Goal: Transaction & Acquisition: Purchase product/service

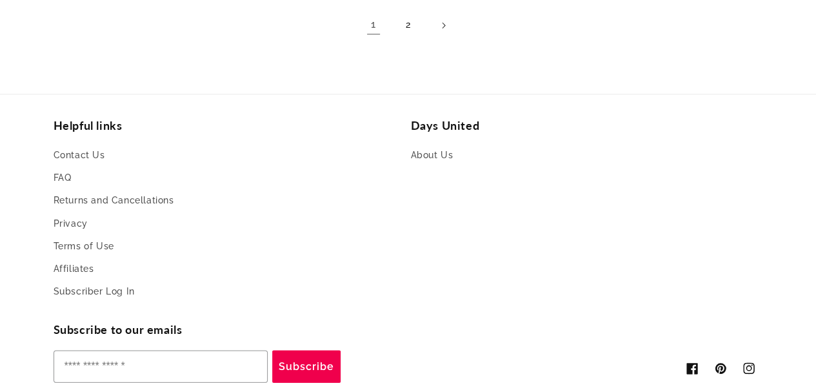
scroll to position [1168, 0]
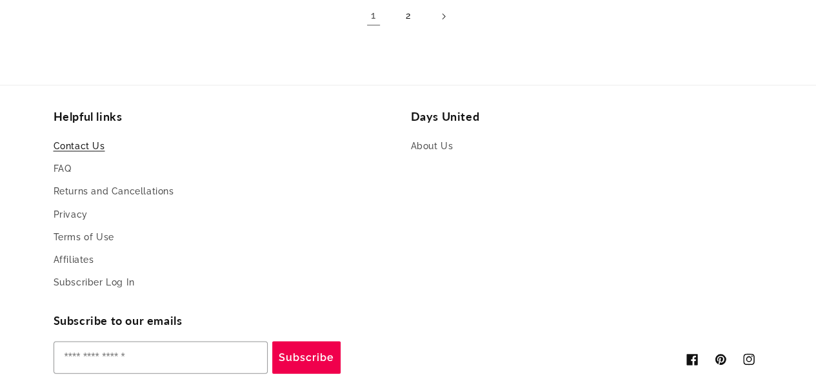
click at [74, 148] on link "Contact Us" at bounding box center [80, 146] width 52 height 19
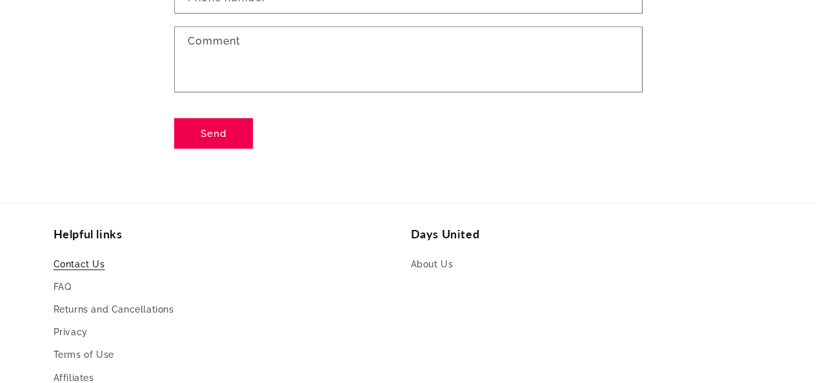
scroll to position [297, 0]
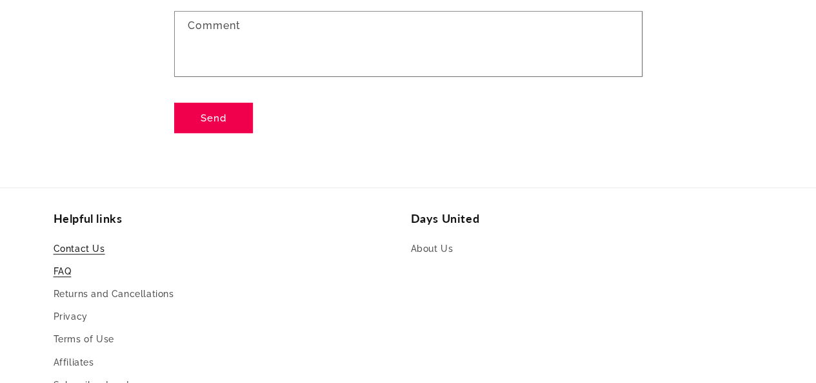
click at [55, 273] on link "FAQ" at bounding box center [63, 271] width 18 height 23
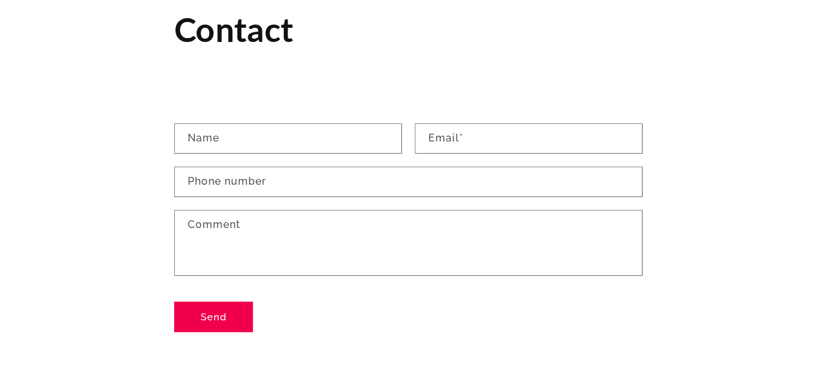
scroll to position [0, 0]
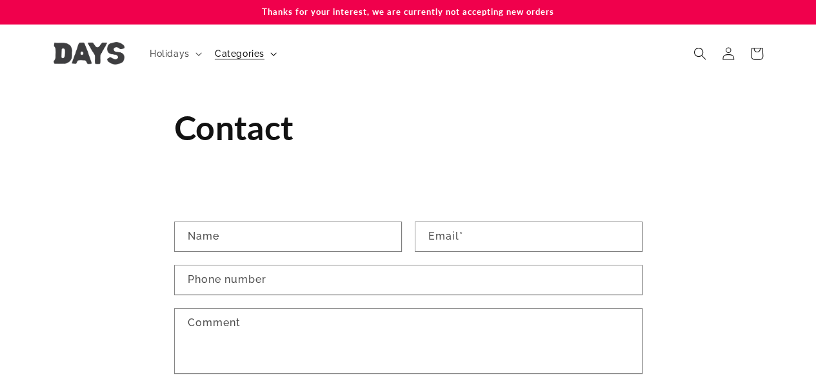
click at [241, 49] on span "Categories" at bounding box center [240, 54] width 50 height 12
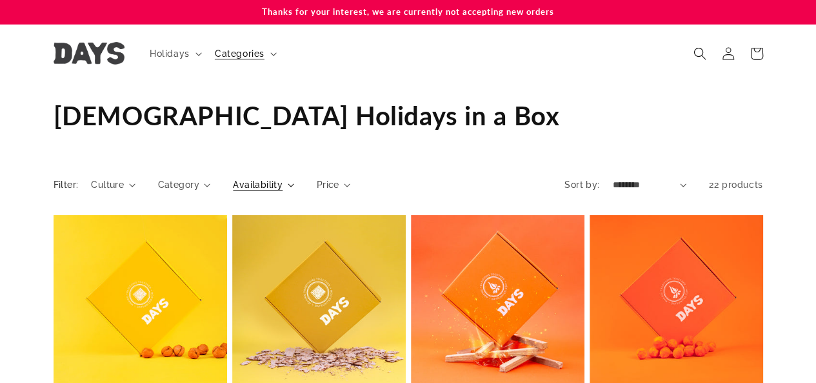
click at [261, 189] on span "Availability" at bounding box center [258, 185] width 50 height 14
click at [716, 190] on span "22 products" at bounding box center [736, 184] width 54 height 10
click at [677, 189] on select "**********" at bounding box center [649, 185] width 74 height 14
click at [489, 133] on div "Collection: Jewish Holidays in a Box" at bounding box center [409, 116] width 710 height 66
click at [261, 190] on span "Availability" at bounding box center [258, 185] width 50 height 14
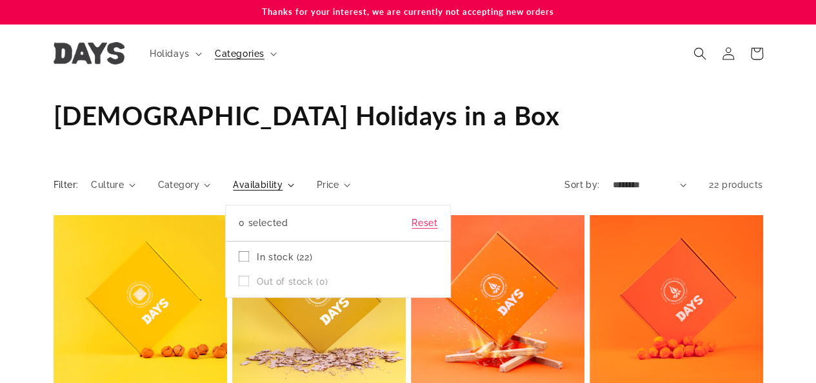
click at [294, 178] on summary "Availability" at bounding box center [263, 185] width 61 height 14
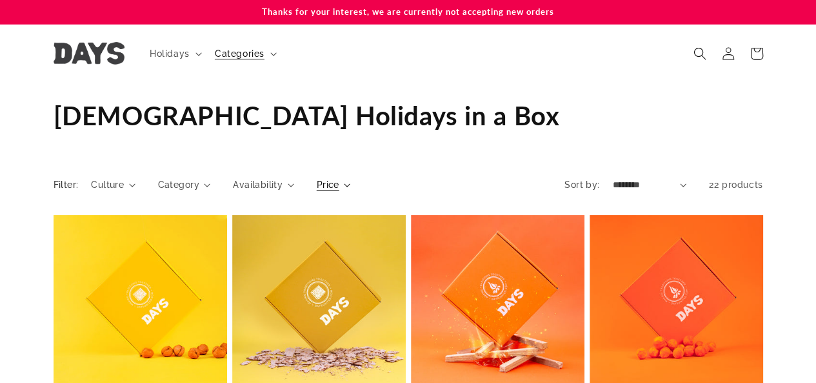
click at [325, 187] on span "Price" at bounding box center [328, 185] width 23 height 14
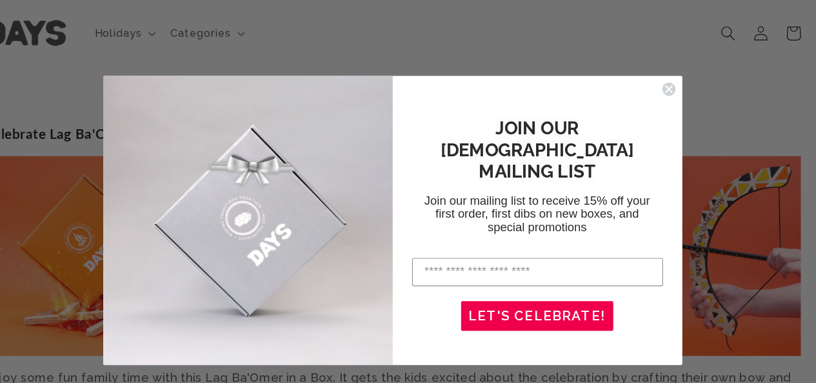
scroll to position [2364, 0]
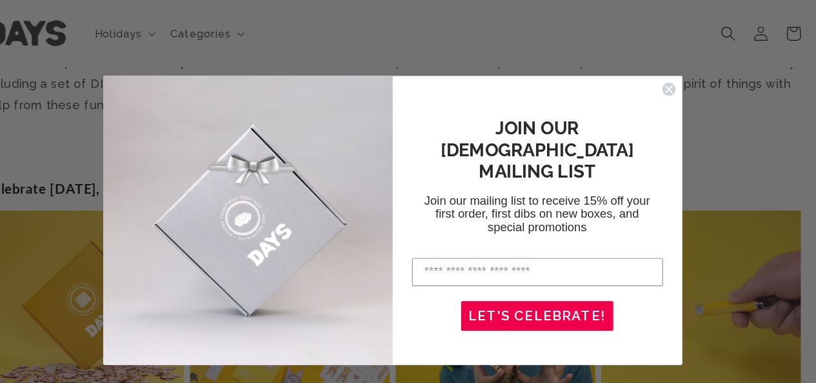
click at [648, 77] on icon "Close dialog" at bounding box center [648, 77] width 5 height 5
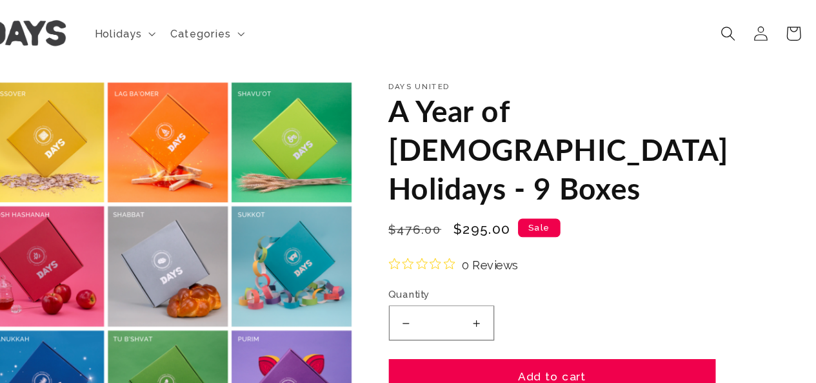
scroll to position [0, 0]
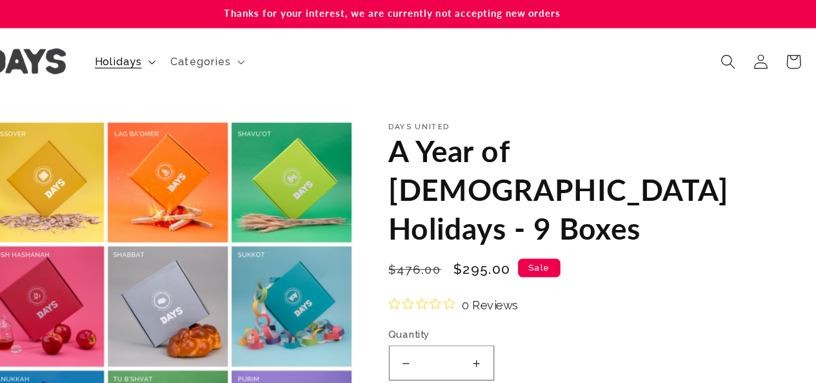
click at [179, 55] on span "Holidays" at bounding box center [170, 54] width 41 height 12
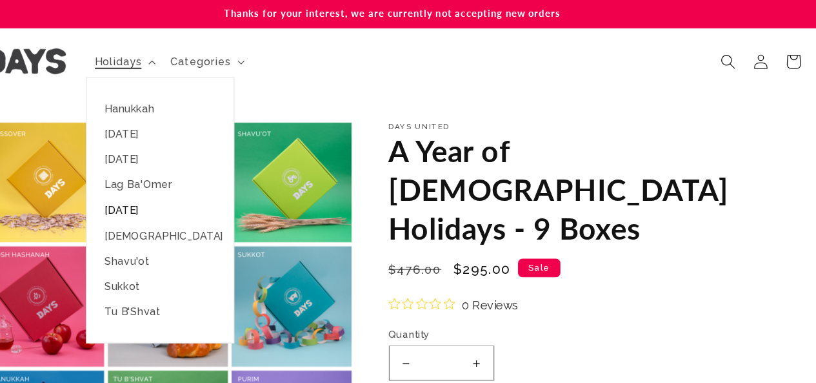
click at [188, 188] on link "[DATE]" at bounding box center [207, 183] width 128 height 22
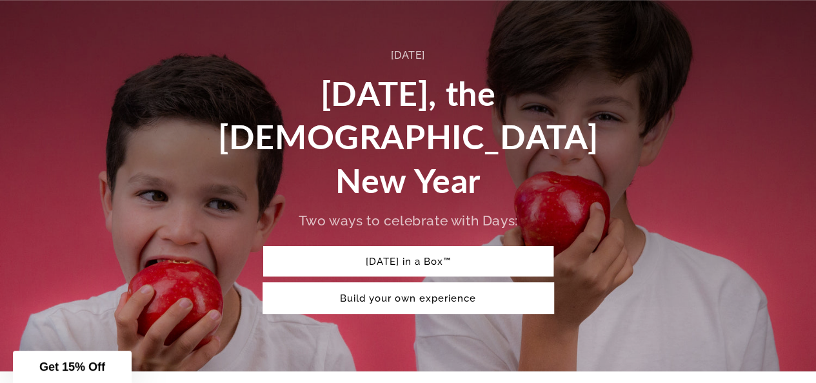
click at [385, 283] on link "Build your own experience" at bounding box center [408, 298] width 290 height 30
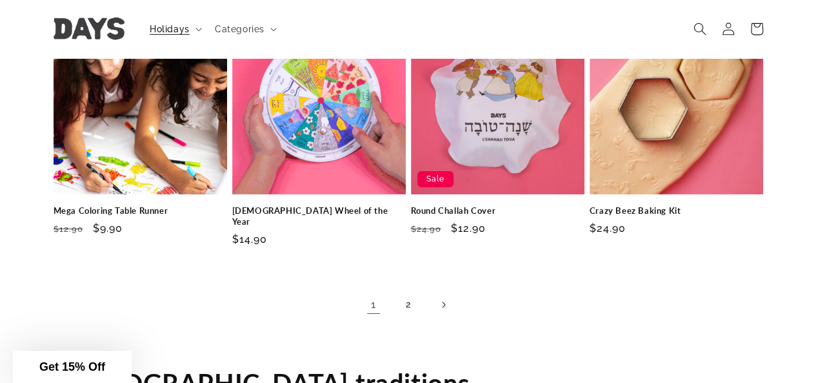
scroll to position [2020, 0]
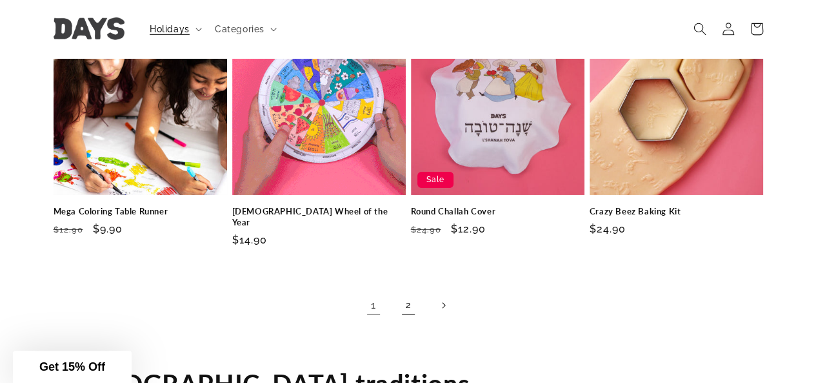
click at [408, 291] on link "2" at bounding box center [408, 305] width 28 height 28
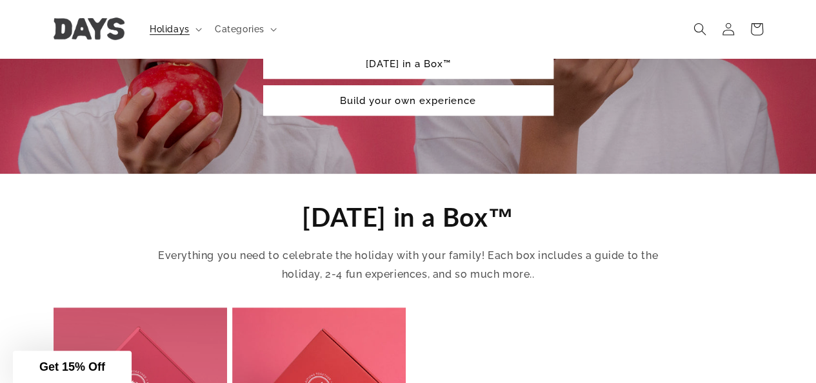
scroll to position [292, 0]
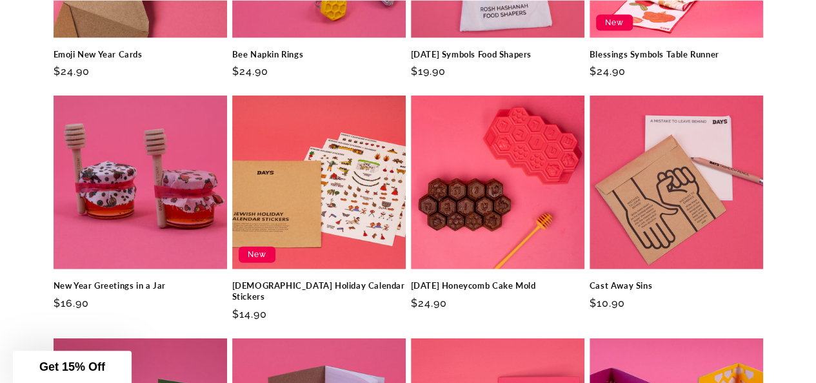
scroll to position [1474, 0]
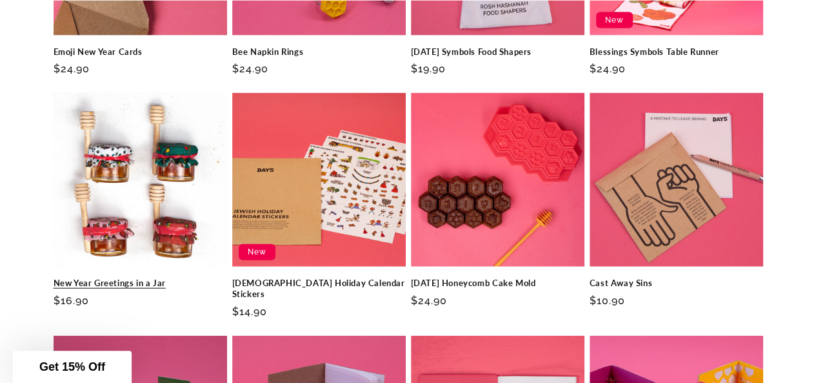
click at [124, 277] on link "New Year Greetings in a Jar" at bounding box center [141, 282] width 174 height 11
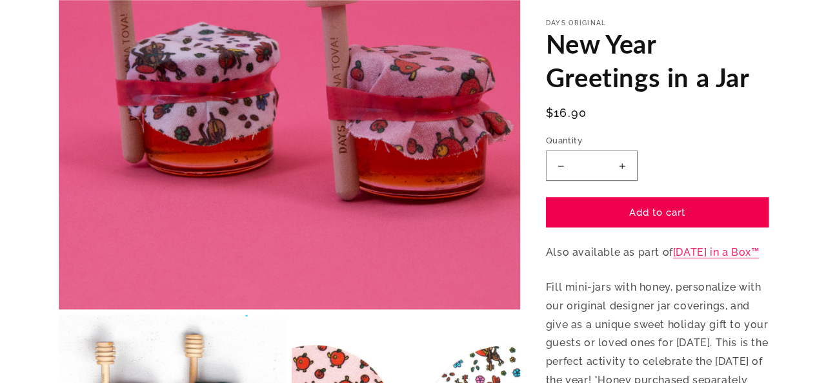
scroll to position [262, 0]
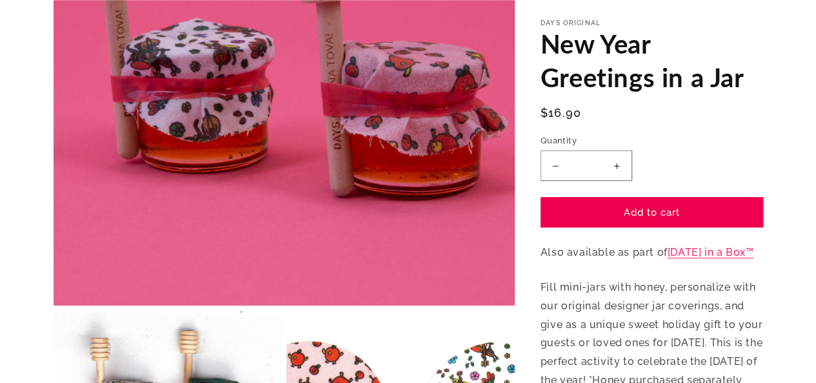
click at [54, 305] on button "Open media 1 in modal" at bounding box center [54, 305] width 0 height 0
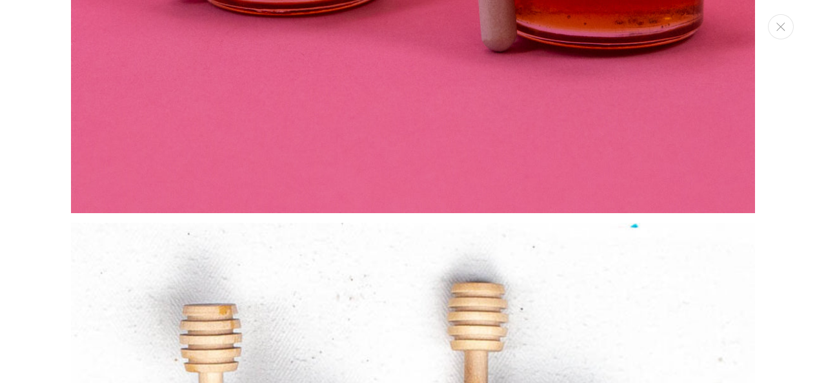
scroll to position [486, 0]
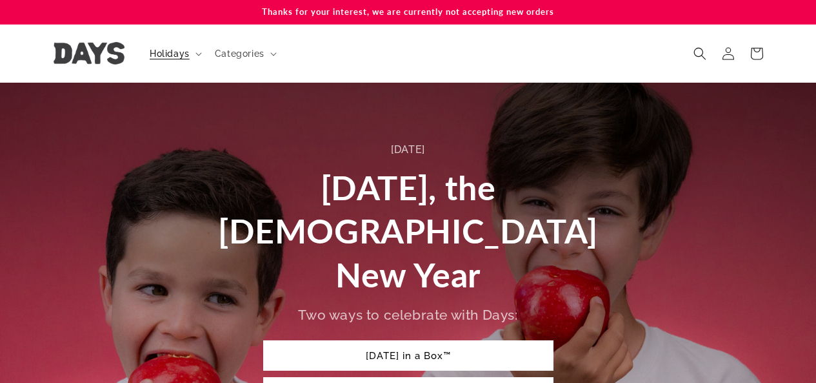
scroll to position [1309, 0]
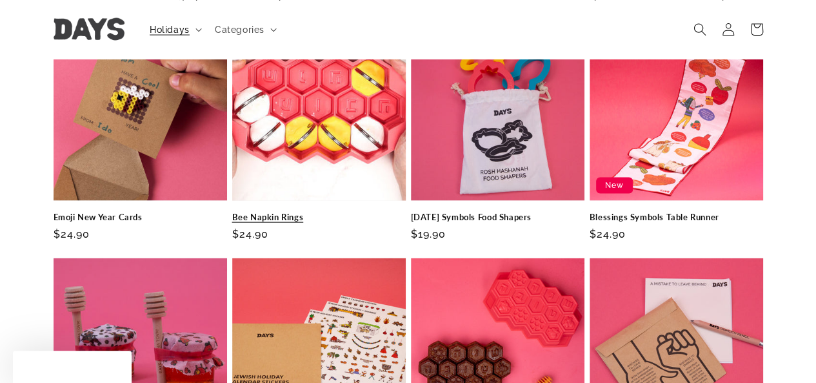
click at [305, 212] on link "Bee Napkin Rings" at bounding box center [319, 217] width 174 height 11
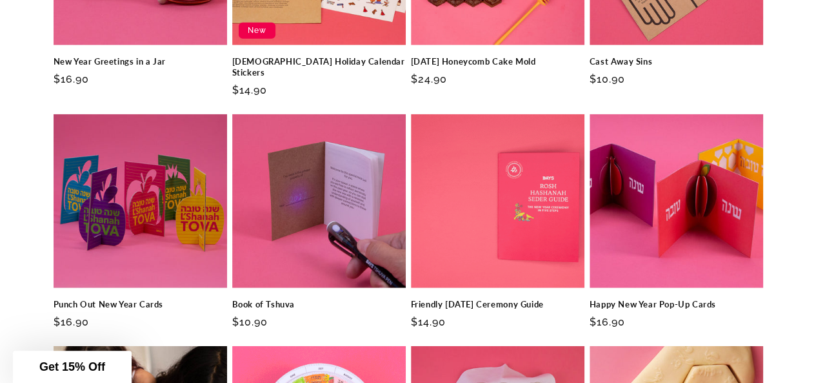
scroll to position [1719, 0]
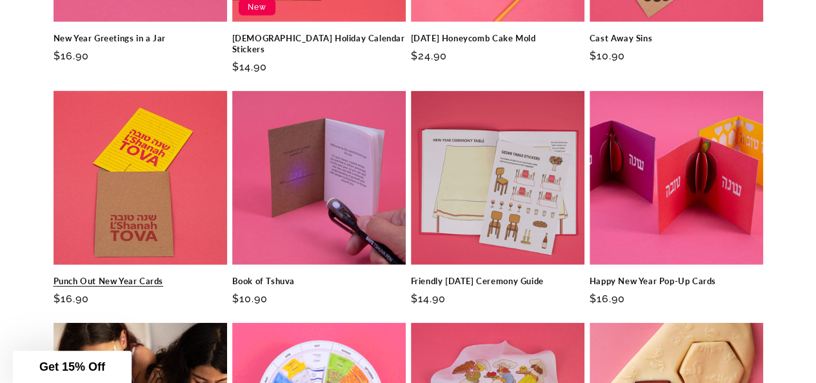
click at [128, 276] on link "Punch Out New Year Cards" at bounding box center [141, 281] width 174 height 11
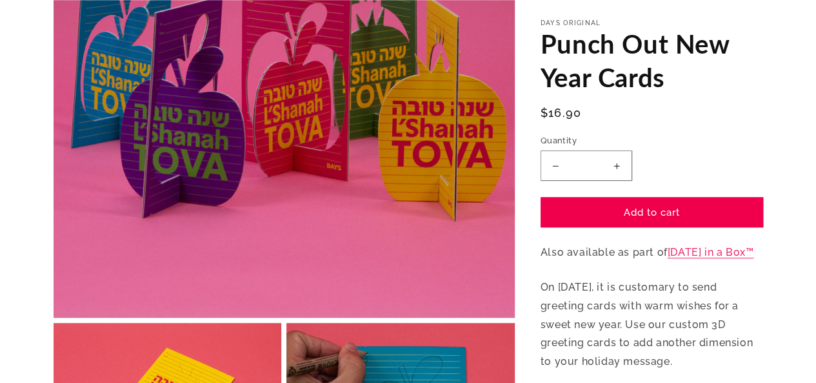
scroll to position [250, 0]
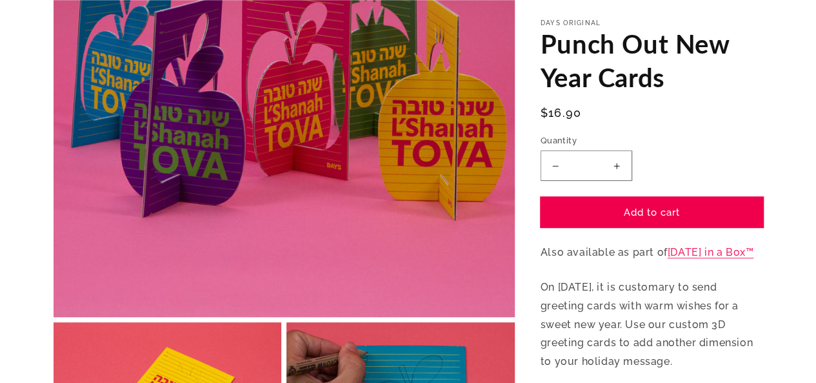
click at [668, 219] on button "Add to cart" at bounding box center [652, 212] width 223 height 30
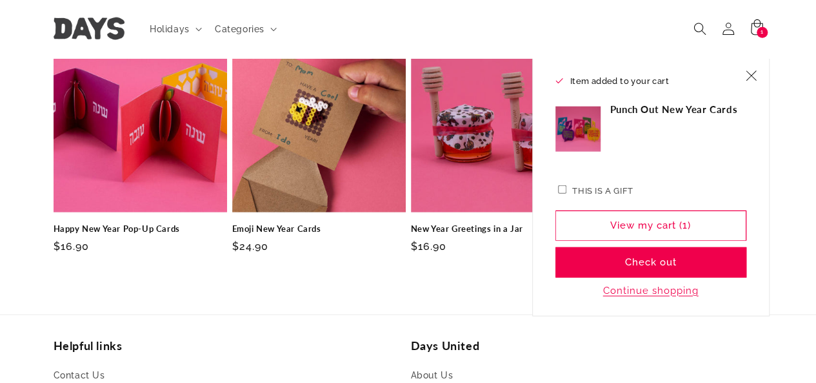
scroll to position [1543, 0]
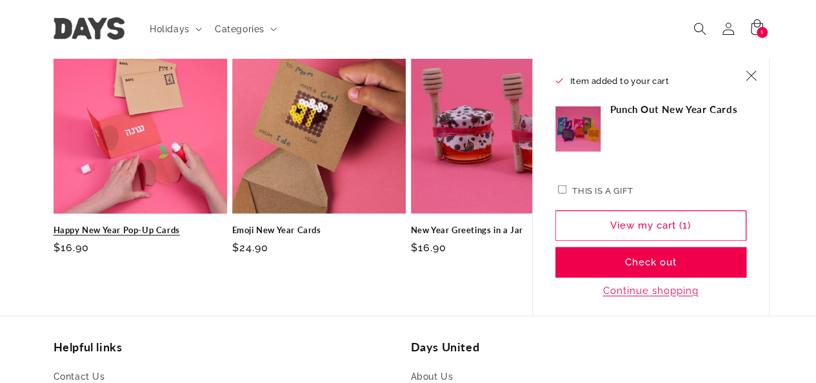
click at [159, 232] on link "Happy New Year Pop-Up Cards" at bounding box center [141, 230] width 174 height 11
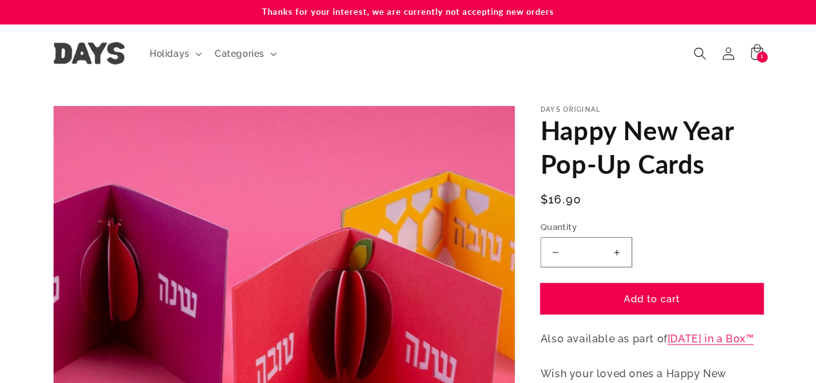
click at [664, 308] on button "Add to cart" at bounding box center [652, 298] width 223 height 30
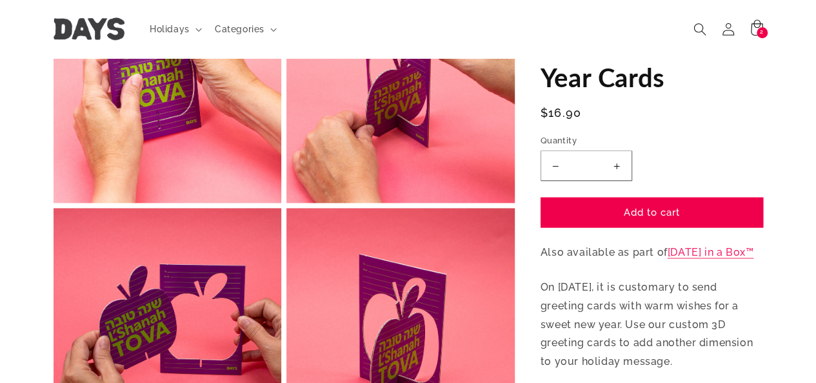
scroll to position [827, 0]
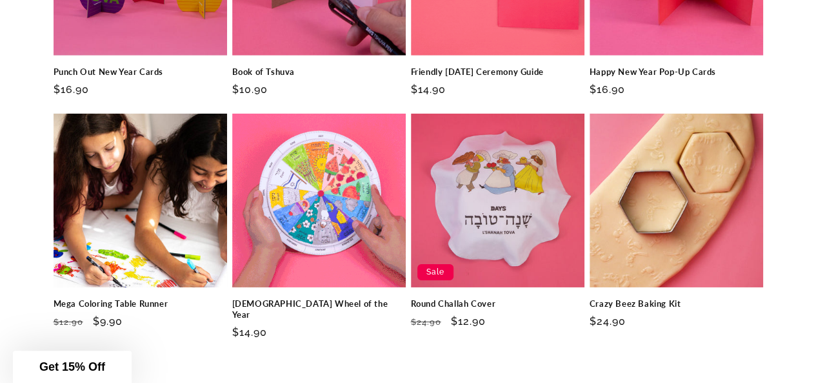
scroll to position [1929, 0]
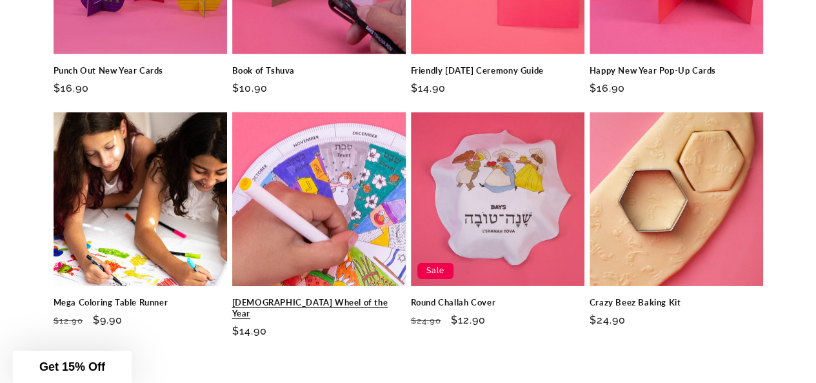
click at [314, 297] on link "Jewish Wheel of the Year" at bounding box center [319, 308] width 174 height 22
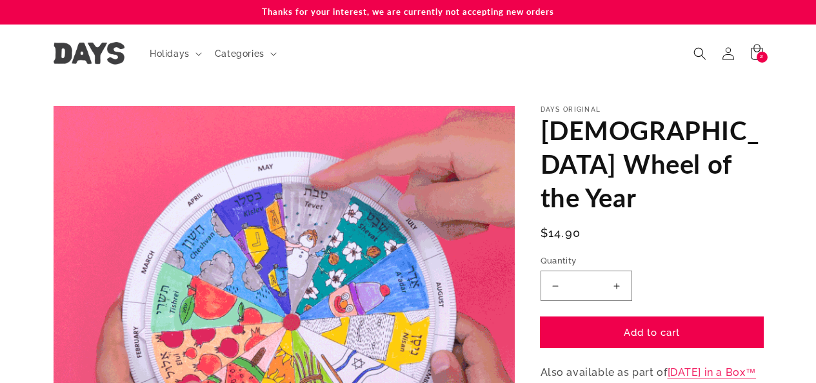
click at [665, 317] on button "Add to cart" at bounding box center [652, 332] width 223 height 30
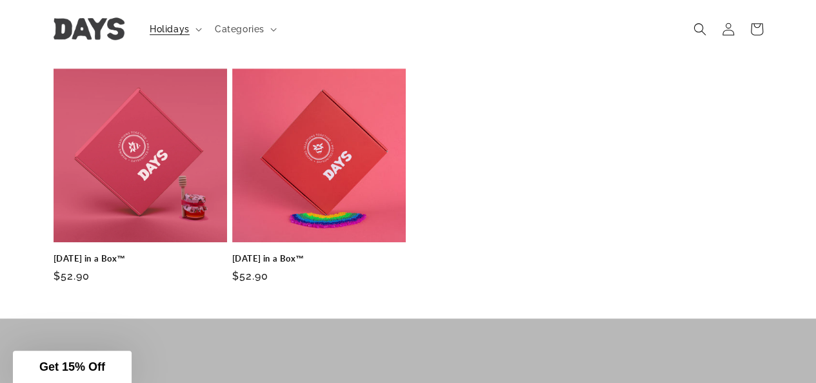
scroll to position [503, 0]
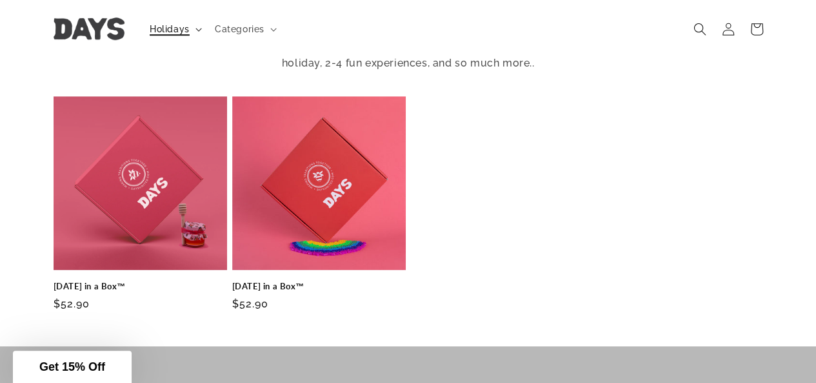
click at [177, 39] on summary "Holidays" at bounding box center [174, 28] width 65 height 27
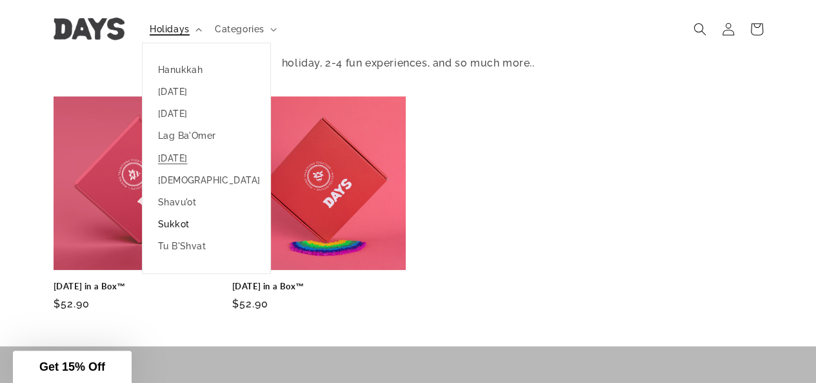
click at [186, 230] on link "Sukkot" at bounding box center [207, 224] width 128 height 22
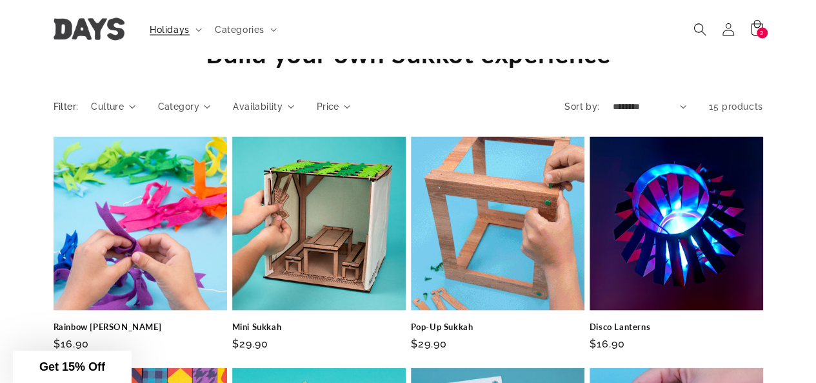
scroll to position [1199, 0]
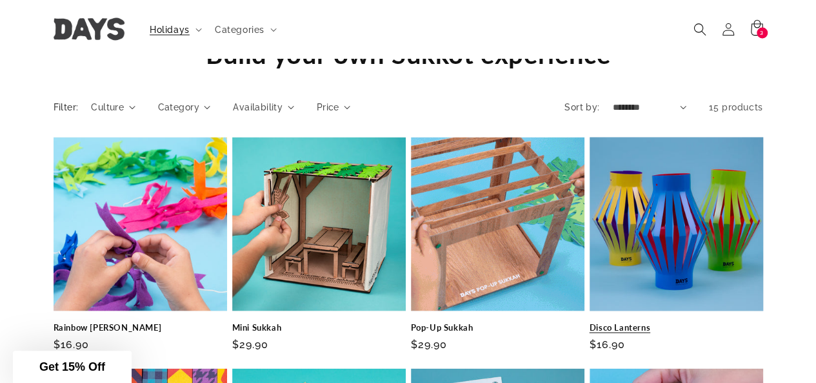
click at [632, 321] on link "Disco Lanterns" at bounding box center [677, 326] width 174 height 11
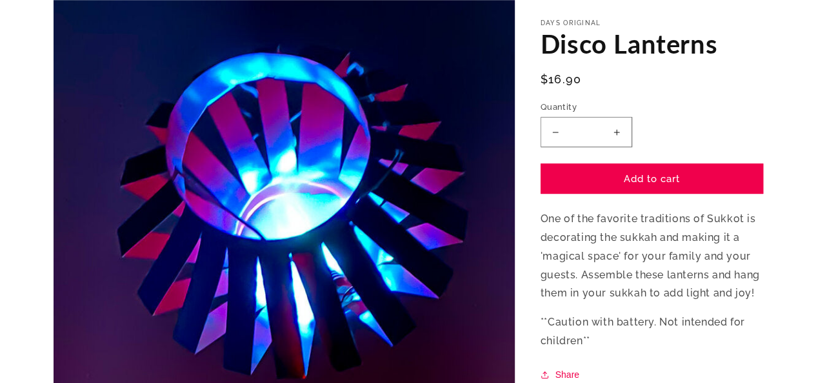
scroll to position [126, 0]
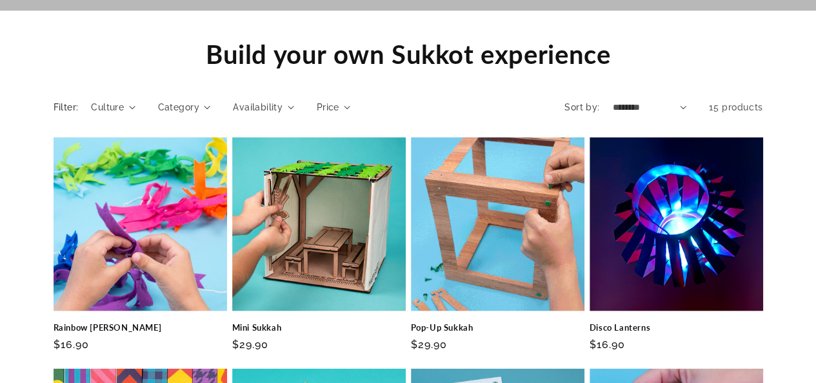
scroll to position [1199, 0]
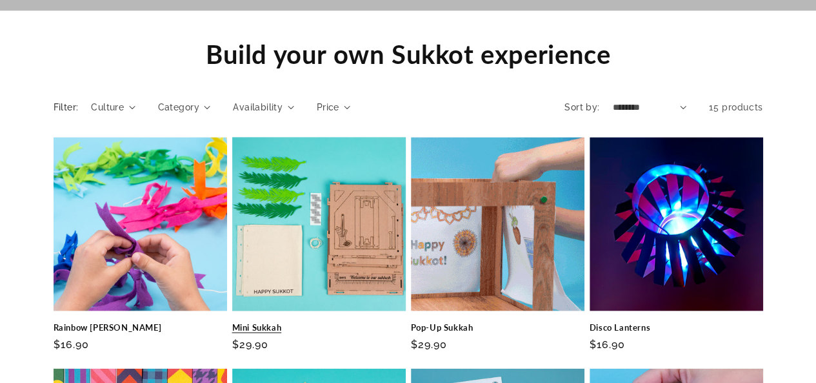
click at [302, 321] on link "Mini Sukkah" at bounding box center [319, 326] width 174 height 11
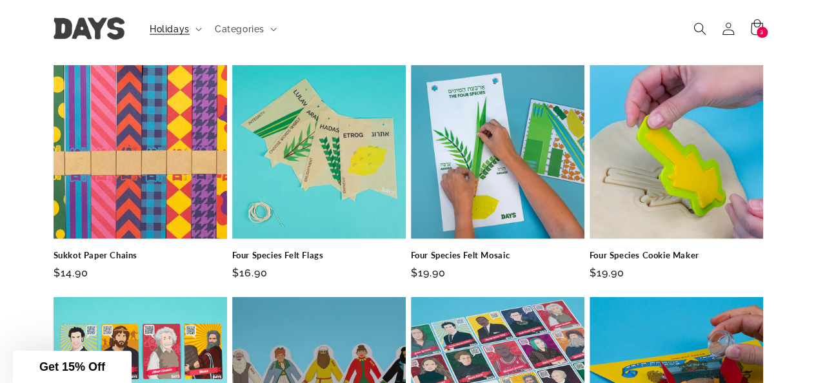
scroll to position [1501, 0]
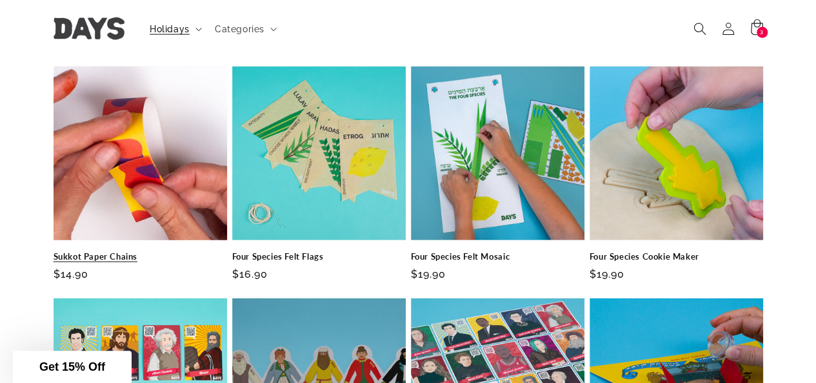
click at [115, 251] on link "Sukkot Paper Chains" at bounding box center [141, 256] width 174 height 11
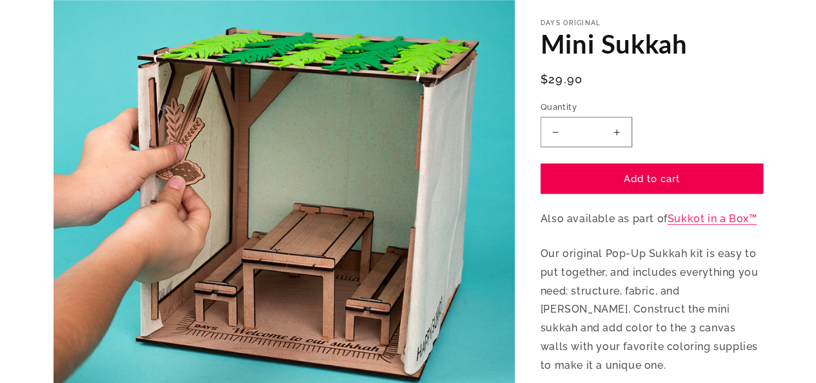
scroll to position [143, 0]
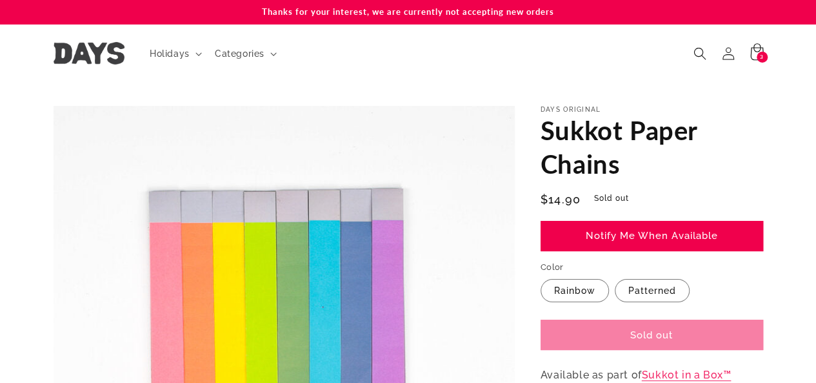
click at [760, 59] on span "3" at bounding box center [762, 57] width 4 height 11
